Goal: Task Accomplishment & Management: Manage account settings

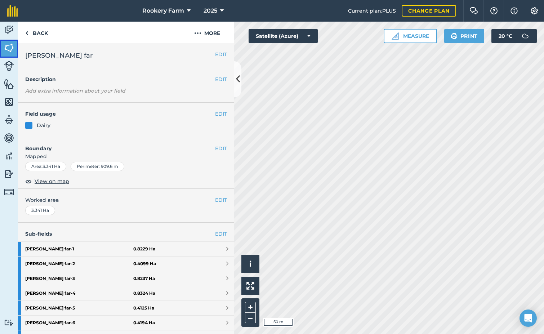
click at [9, 49] on img at bounding box center [9, 48] width 10 height 11
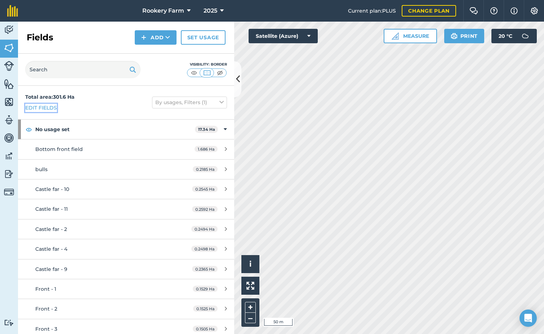
click at [52, 107] on link "Edit fields" at bounding box center [41, 108] width 32 height 8
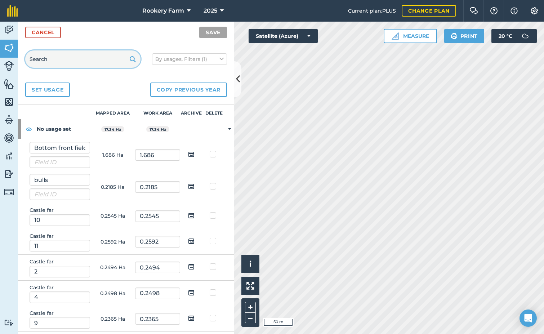
click at [52, 61] on input "text" at bounding box center [82, 58] width 115 height 17
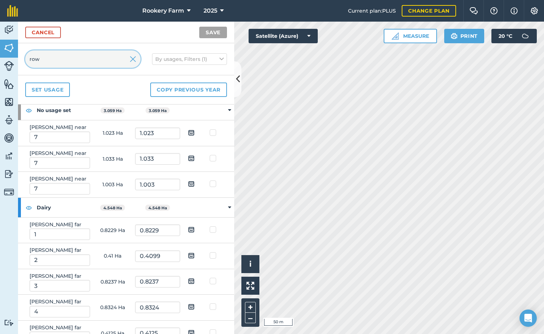
scroll to position [36, 0]
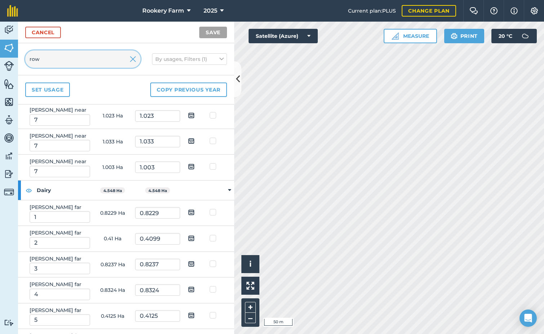
type input "row"
click at [188, 213] on img at bounding box center [191, 212] width 6 height 9
click at [195, 212] on input "checkbox" at bounding box center [197, 210] width 5 height 5
checkbox input "true"
click at [188, 237] on img at bounding box center [191, 238] width 6 height 9
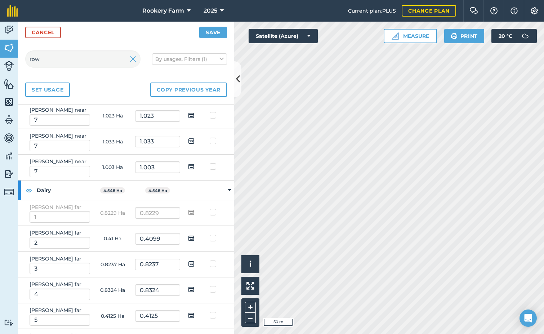
click at [195, 237] on input "checkbox" at bounding box center [197, 236] width 5 height 5
checkbox input "true"
click at [188, 265] on img at bounding box center [191, 264] width 6 height 9
click at [195, 264] on input "checkbox" at bounding box center [197, 261] width 5 height 5
checkbox input "true"
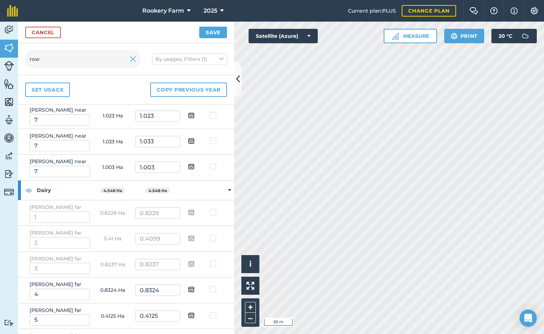
click at [189, 288] on img at bounding box center [191, 289] width 6 height 9
click at [195, 288] on input "checkbox" at bounding box center [197, 287] width 5 height 5
checkbox input "true"
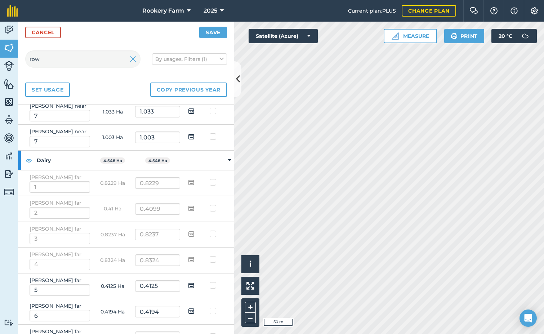
scroll to position [108, 0]
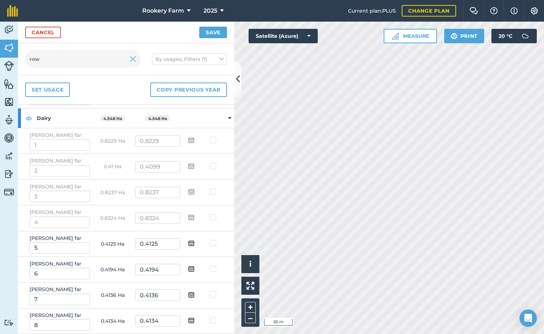
click at [189, 244] on img at bounding box center [191, 243] width 6 height 9
click at [195, 243] on input "checkbox" at bounding box center [197, 241] width 5 height 5
checkbox input "true"
click at [189, 269] on img at bounding box center [191, 269] width 6 height 9
click at [195, 269] on input "checkbox" at bounding box center [197, 266] width 5 height 5
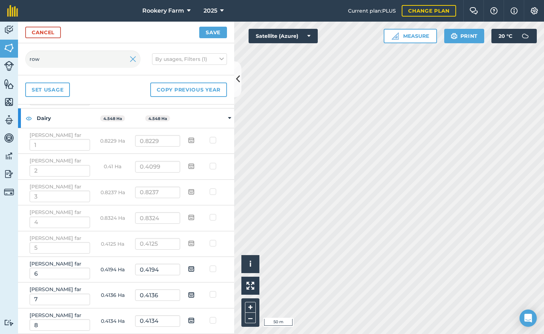
checkbox input "true"
click at [188, 295] on img at bounding box center [191, 295] width 6 height 9
click at [195, 294] on input "checkbox" at bounding box center [197, 292] width 5 height 5
checkbox input "true"
click at [188, 320] on img at bounding box center [191, 320] width 6 height 9
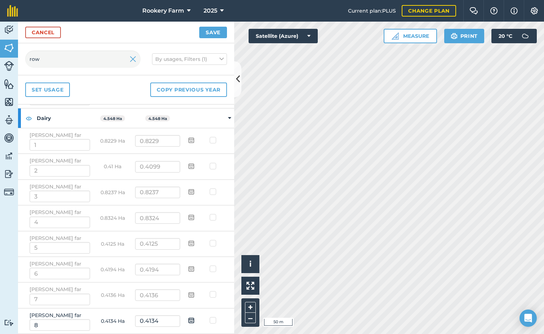
click at [195, 320] on input "checkbox" at bounding box center [197, 318] width 5 height 5
checkbox input "true"
click at [209, 40] on div "Cancel Save" at bounding box center [126, 33] width 216 height 22
click at [209, 35] on button "Save" at bounding box center [213, 33] width 28 height 12
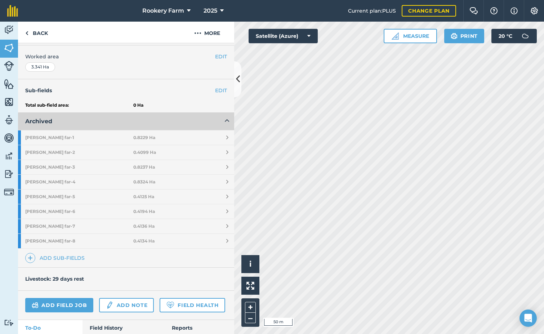
scroll to position [144, 0]
click at [53, 257] on link "Add sub-fields" at bounding box center [56, 257] width 62 height 10
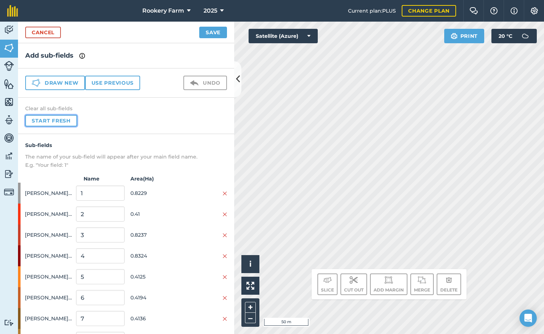
click at [65, 119] on button "Start fresh" at bounding box center [51, 121] width 52 height 12
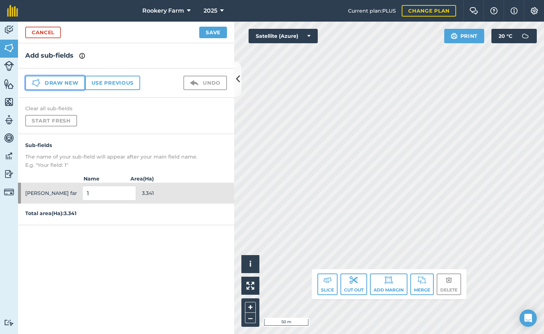
click at [69, 83] on button "Draw new" at bounding box center [55, 83] width 60 height 14
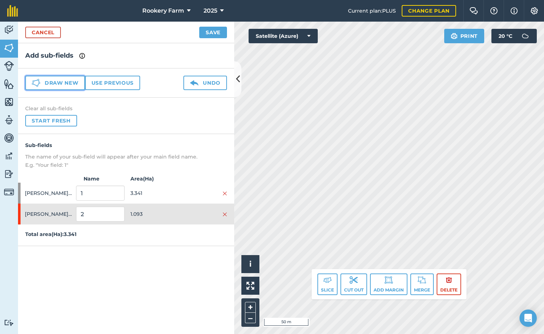
click at [68, 83] on button "Draw new" at bounding box center [55, 83] width 60 height 14
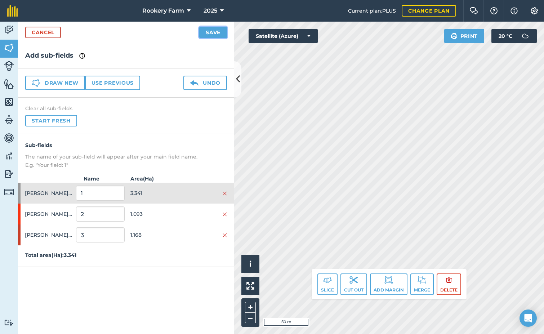
click at [216, 33] on button "Save" at bounding box center [213, 33] width 28 height 12
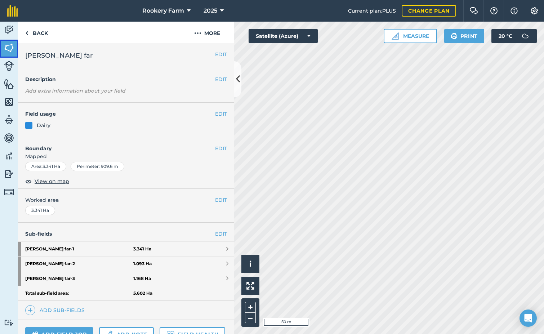
click at [5, 50] on img at bounding box center [9, 48] width 10 height 11
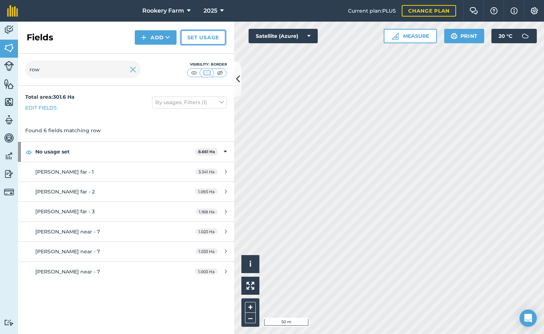
click at [213, 40] on link "Set usage" at bounding box center [203, 37] width 45 height 14
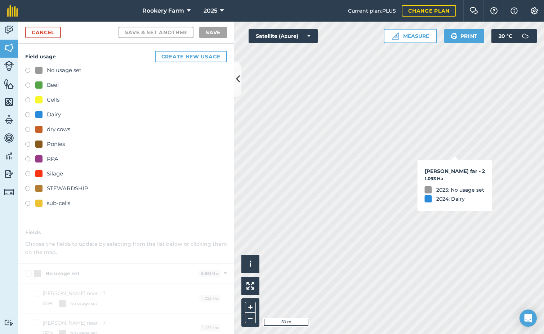
checkbox input "true"
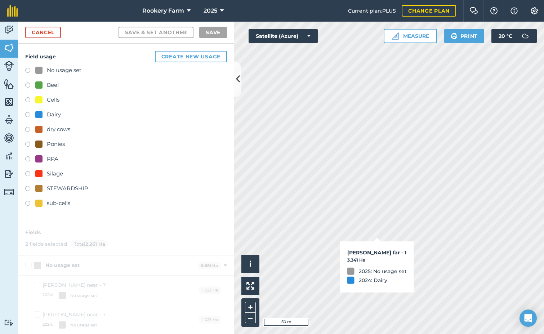
checkbox input "true"
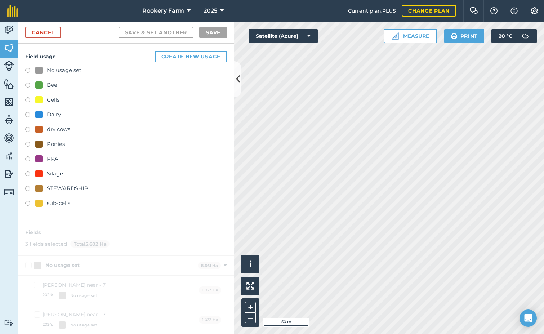
click at [28, 116] on label at bounding box center [30, 115] width 10 height 7
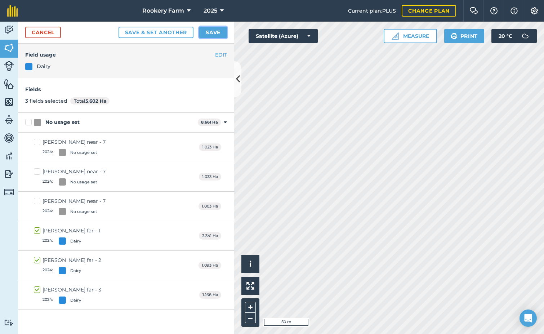
click at [217, 30] on button "Save" at bounding box center [213, 33] width 28 height 12
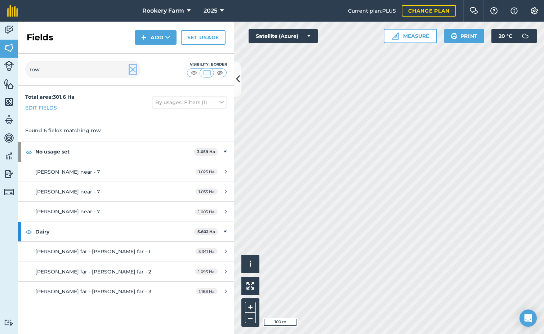
click at [132, 70] on img at bounding box center [133, 69] width 6 height 9
